Goal: Task Accomplishment & Management: Manage account settings

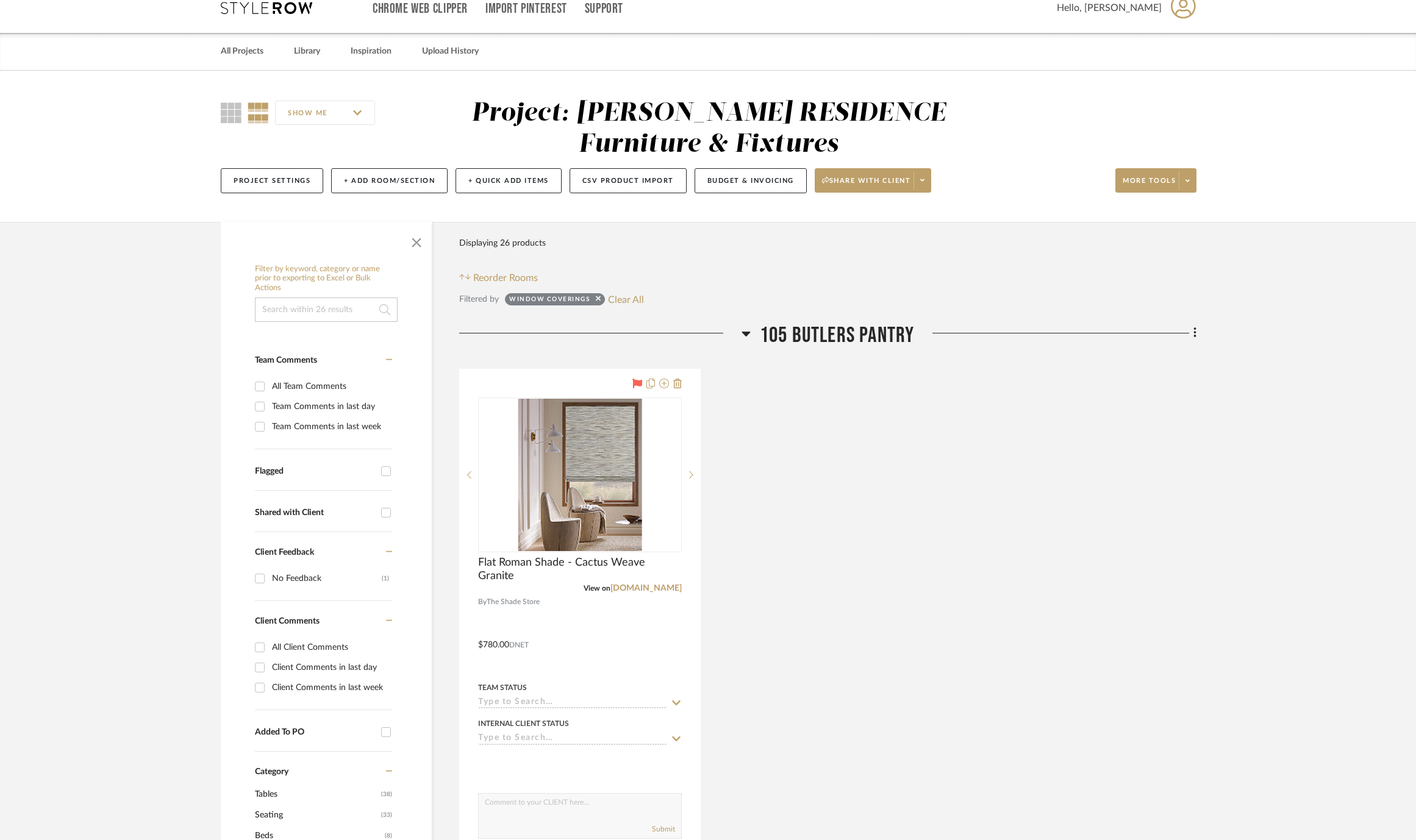
scroll to position [21, 0]
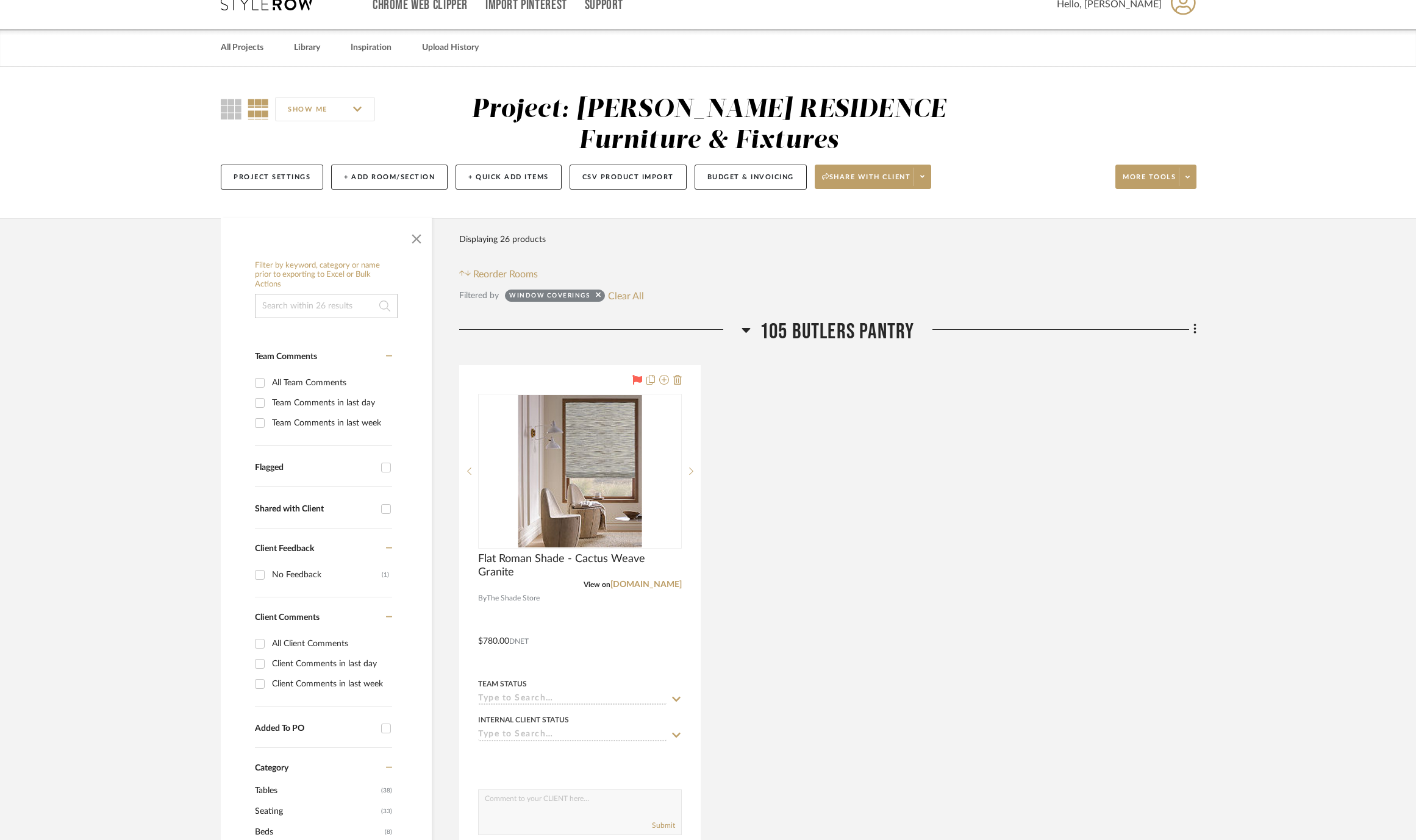
click at [620, 294] on button "Clear All" at bounding box center [626, 296] width 36 height 16
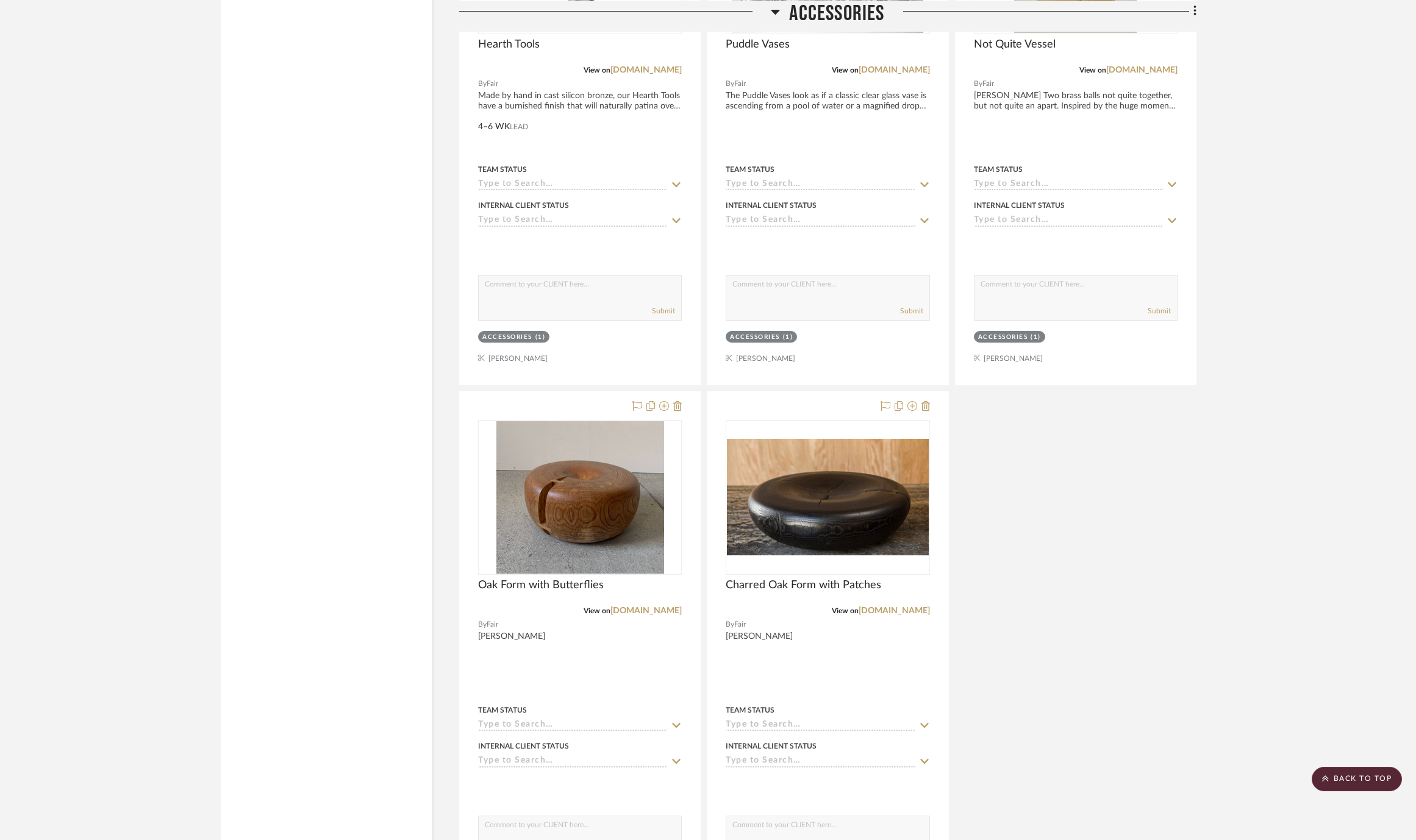
scroll to position [44974, 0]
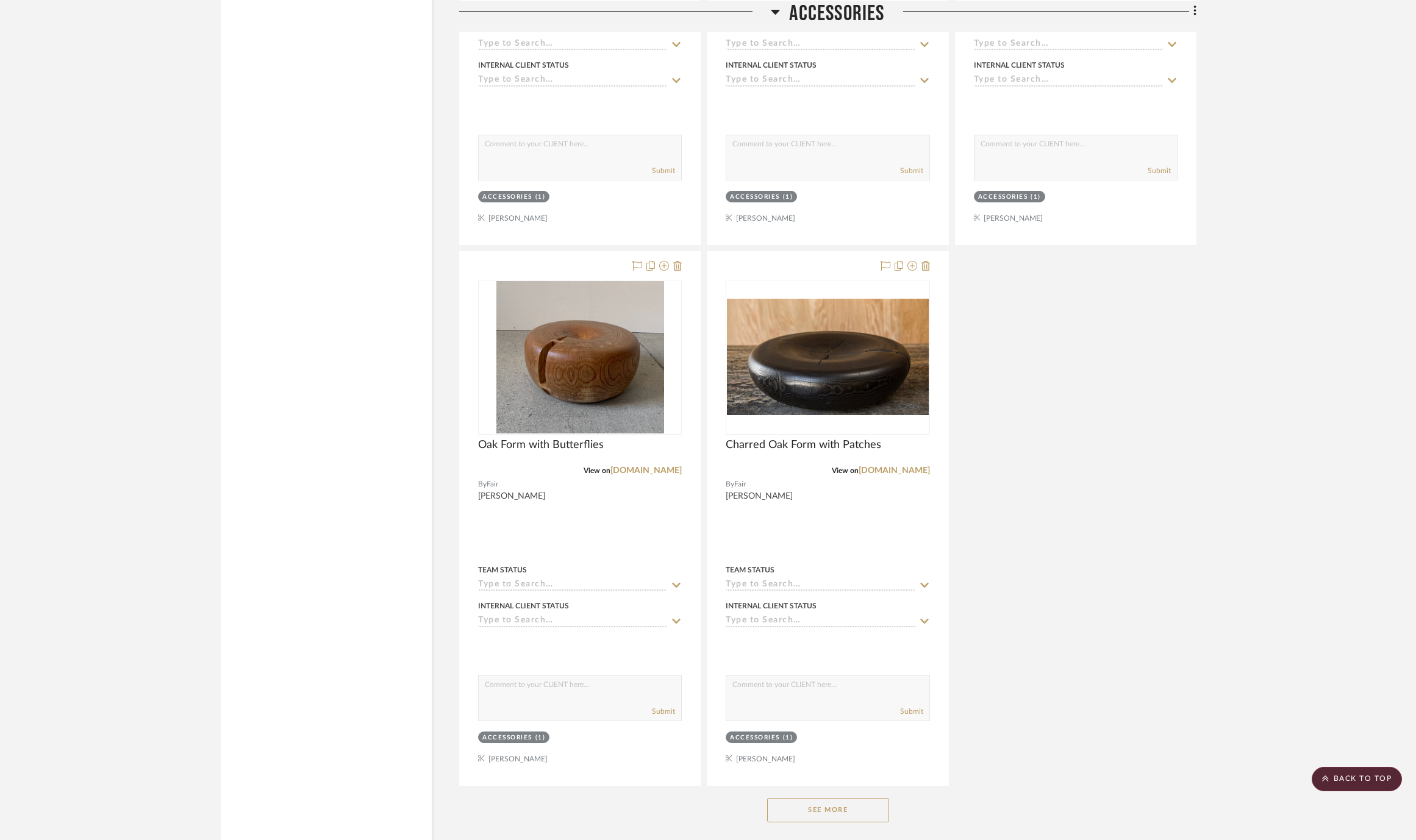
click at [838, 798] on button "See More" at bounding box center [828, 810] width 122 height 24
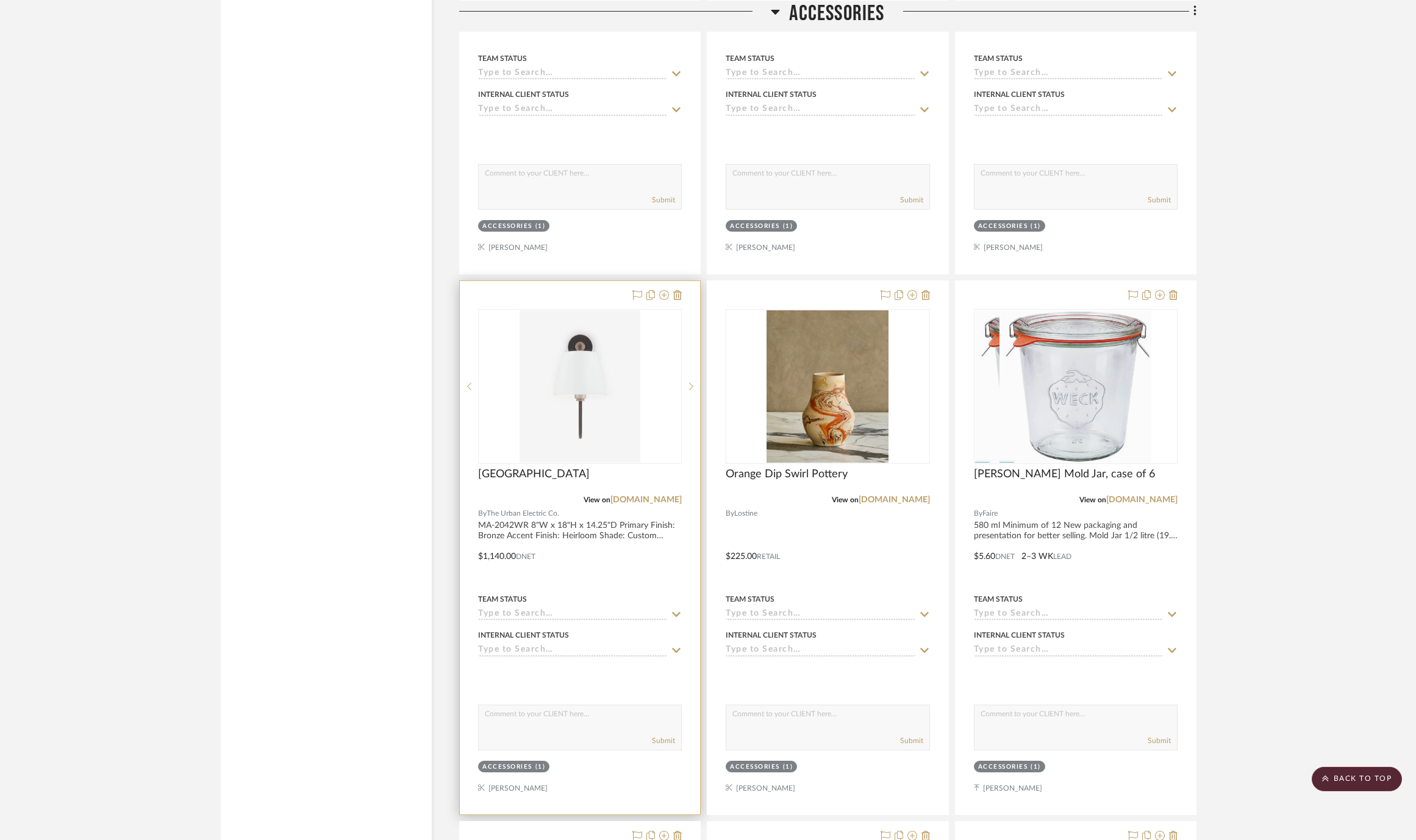
scroll to position [46568, 0]
click at [680, 289] on icon at bounding box center [677, 294] width 8 height 10
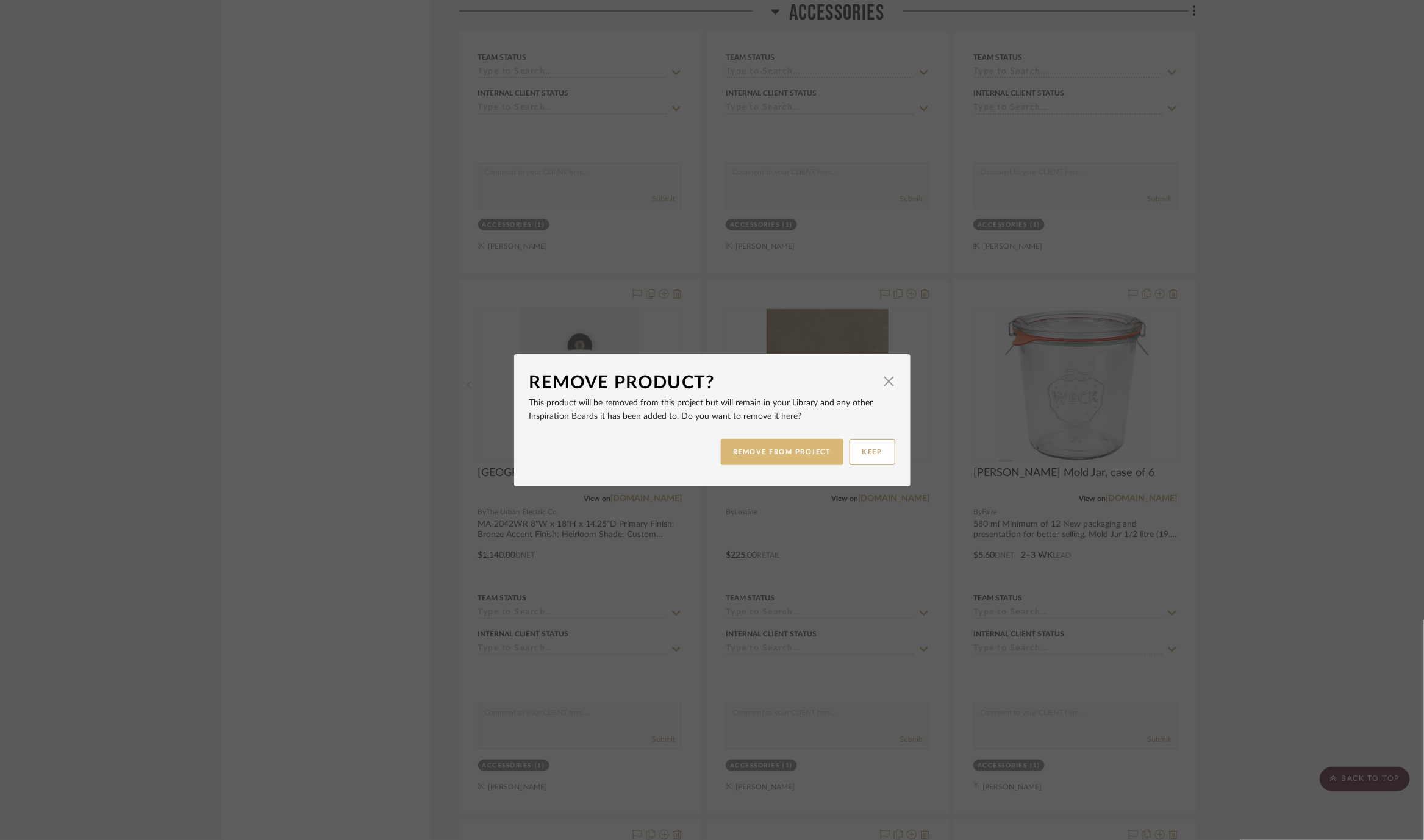
click at [811, 451] on button "REMOVE FROM PROJECT" at bounding box center [782, 452] width 122 height 26
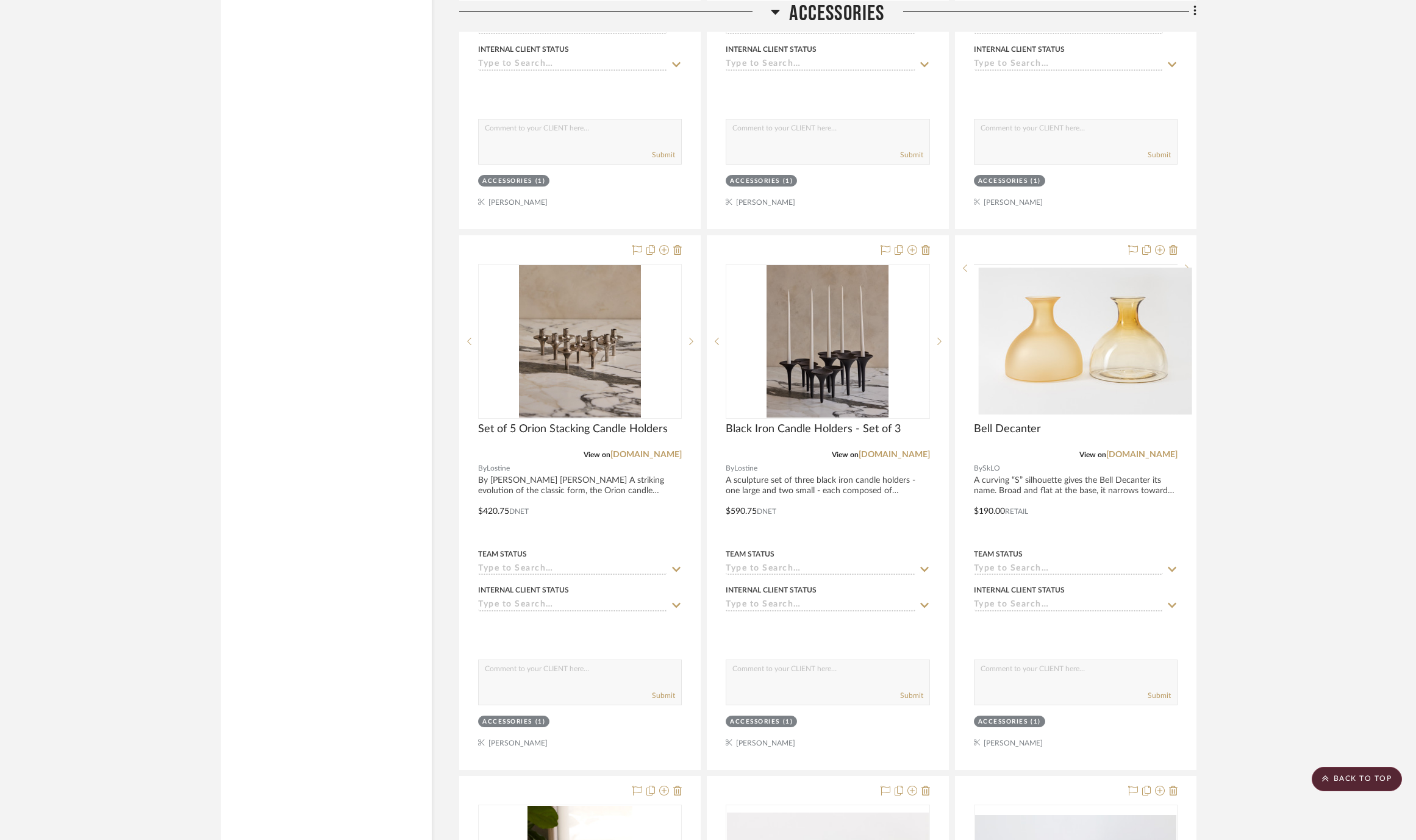
scroll to position [47699, 0]
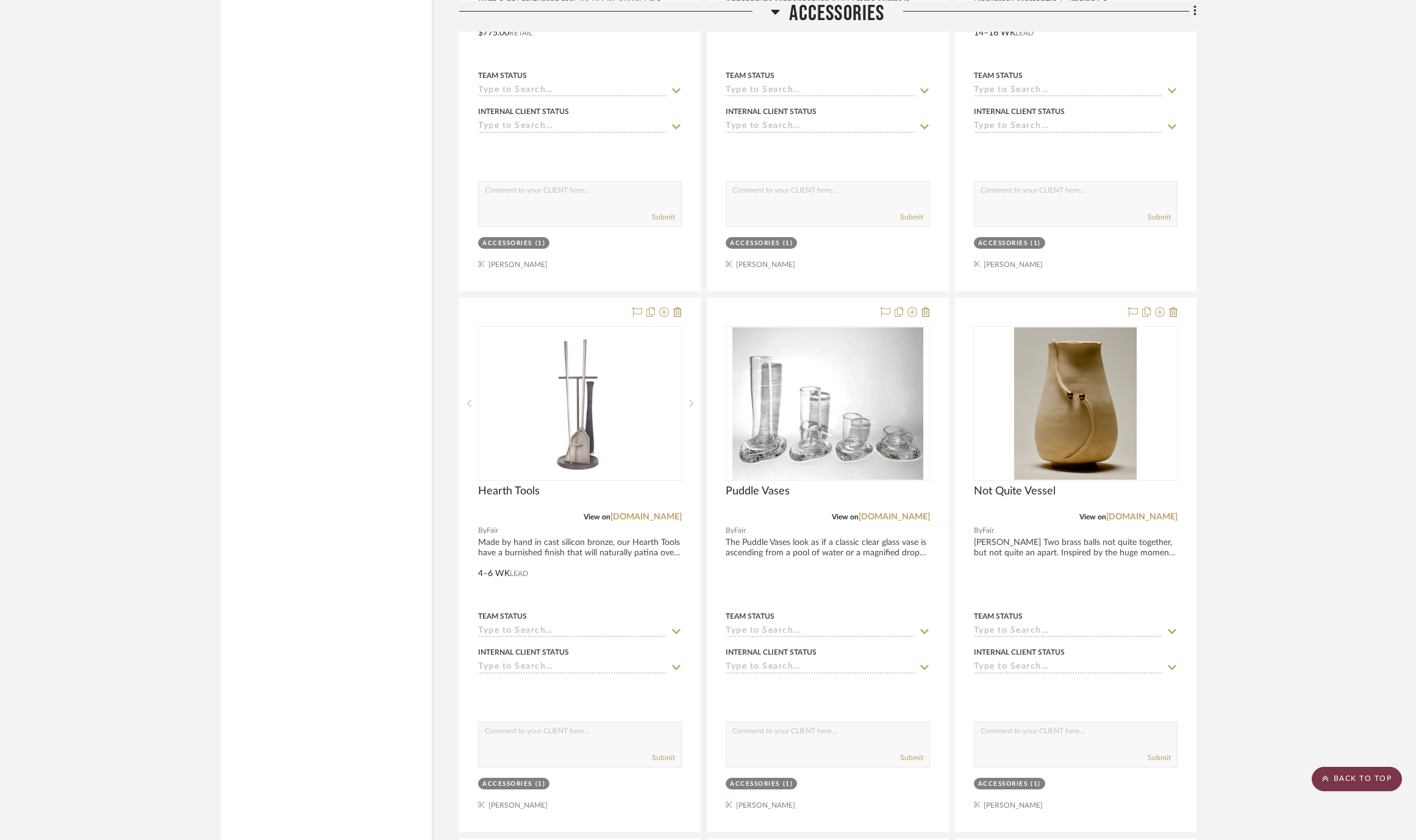
click at [1360, 774] on scroll-to-top-button "BACK TO TOP" at bounding box center [1357, 779] width 90 height 24
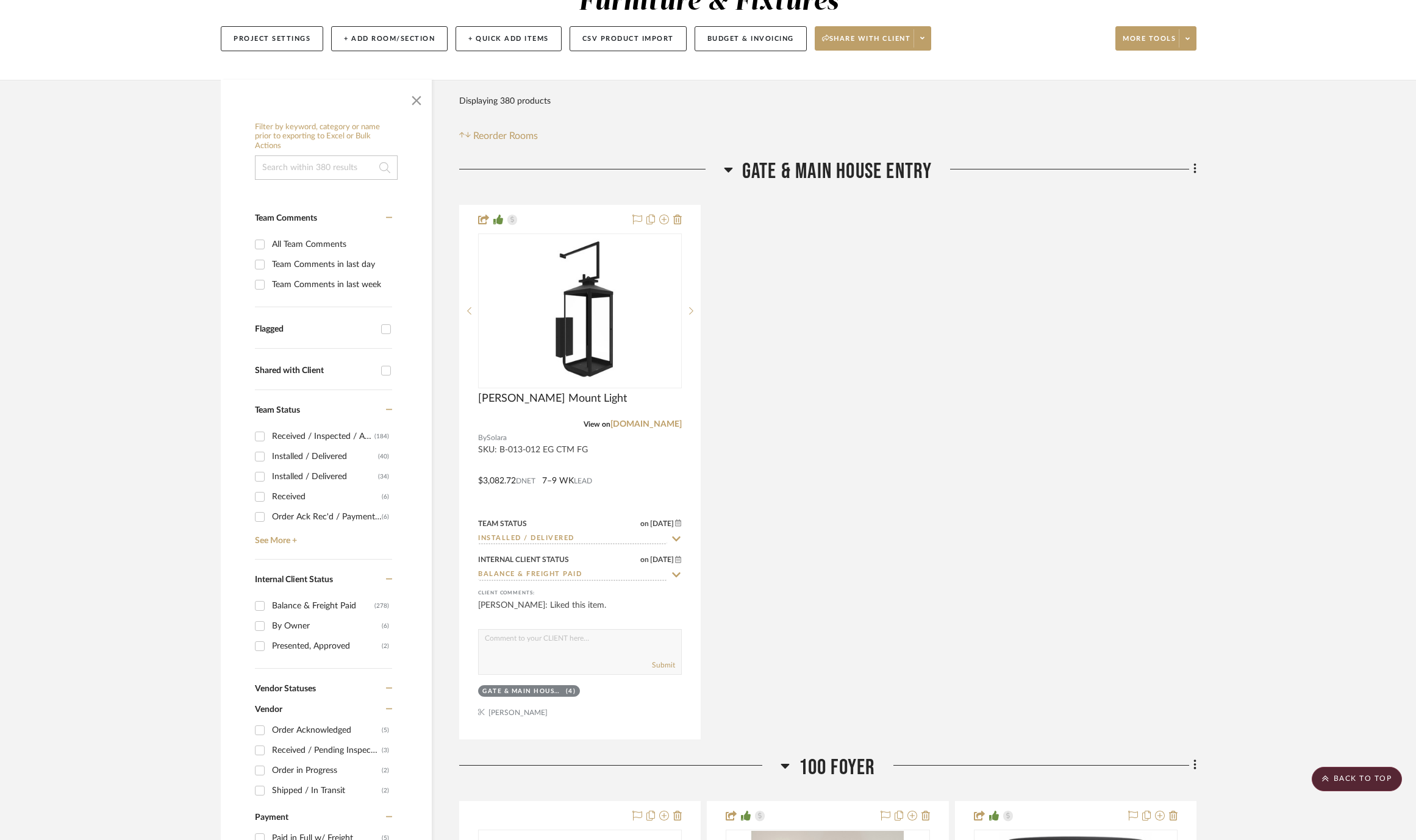
scroll to position [30, 0]
